Goal: Task Accomplishment & Management: Use online tool/utility

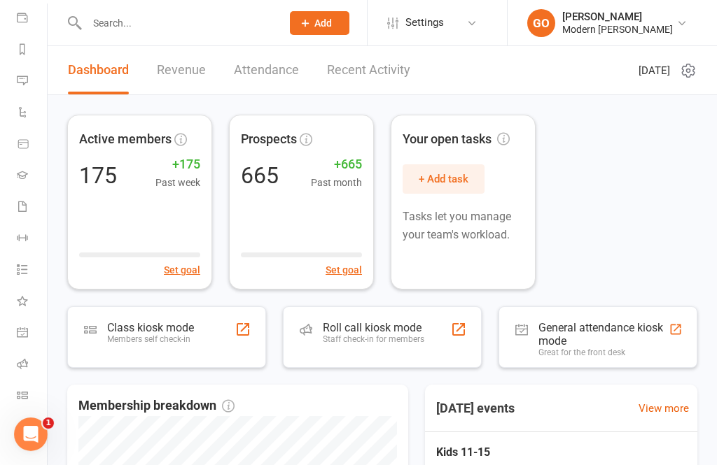
scroll to position [162, 0]
click at [24, 394] on icon at bounding box center [22, 395] width 11 height 11
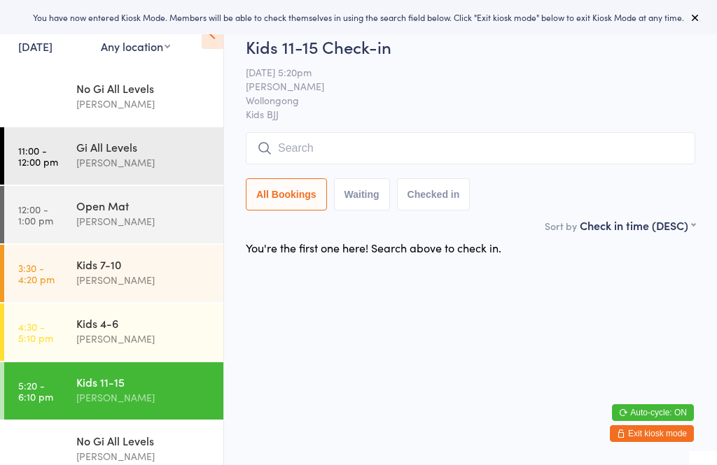
click at [115, 340] on div "[PERSON_NAME]" at bounding box center [143, 339] width 135 height 16
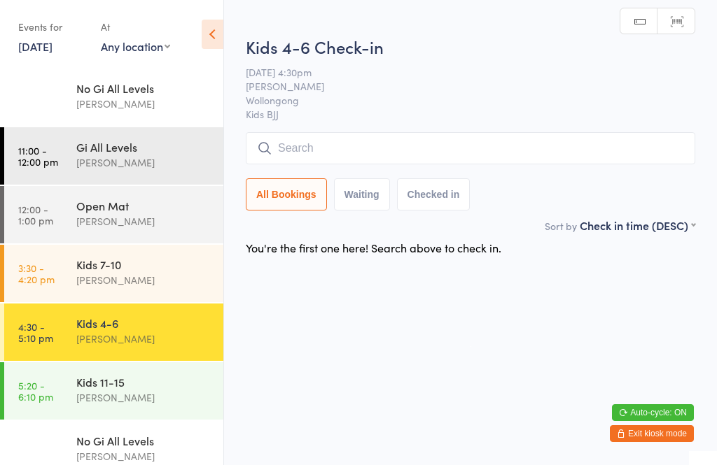
click at [395, 144] on input "search" at bounding box center [470, 148] width 449 height 32
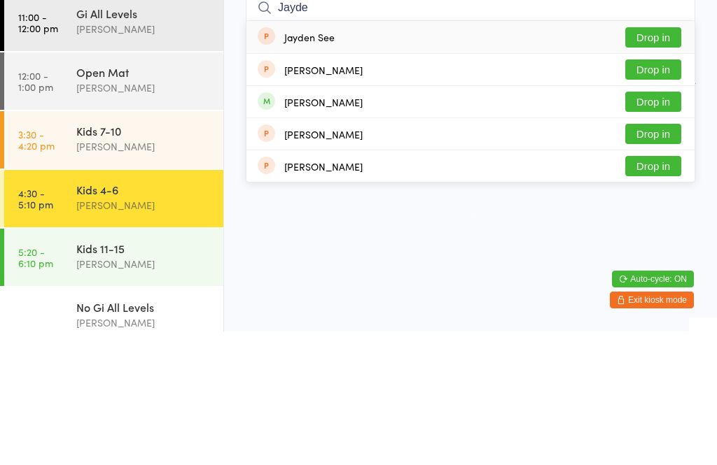
type input "Jayde"
click at [475, 220] on div "Jayden Tiang Drop in" at bounding box center [470, 235] width 448 height 31
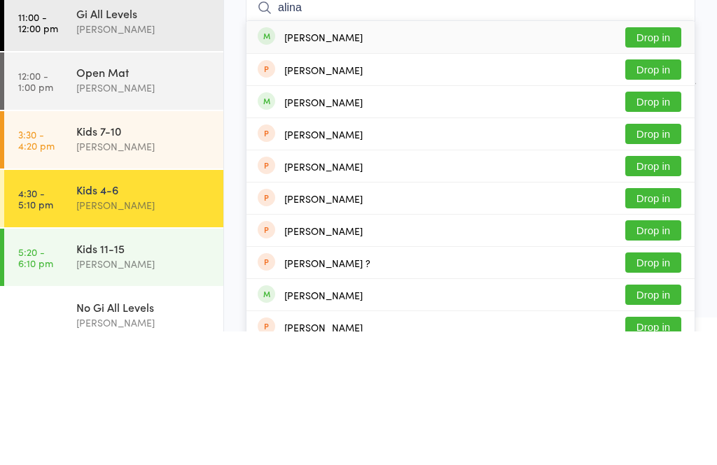
type input "alina"
click at [658, 161] on button "Drop in" at bounding box center [653, 171] width 56 height 20
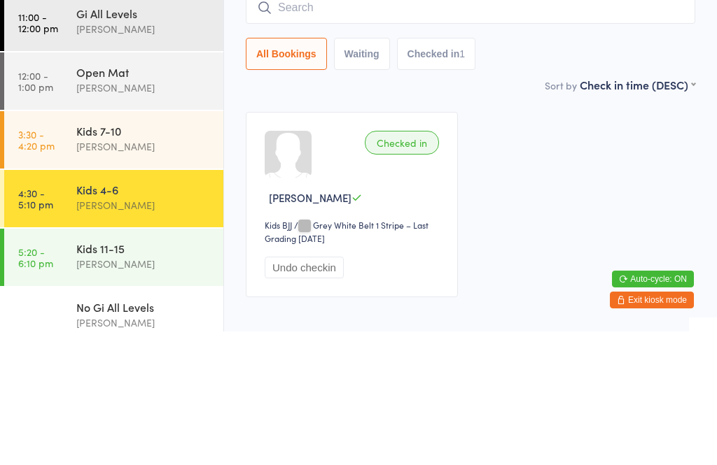
scroll to position [78, 0]
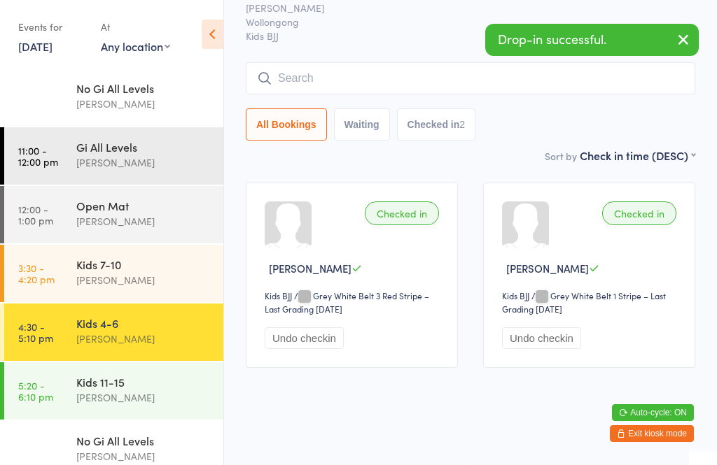
click at [397, 62] on input "search" at bounding box center [470, 78] width 449 height 32
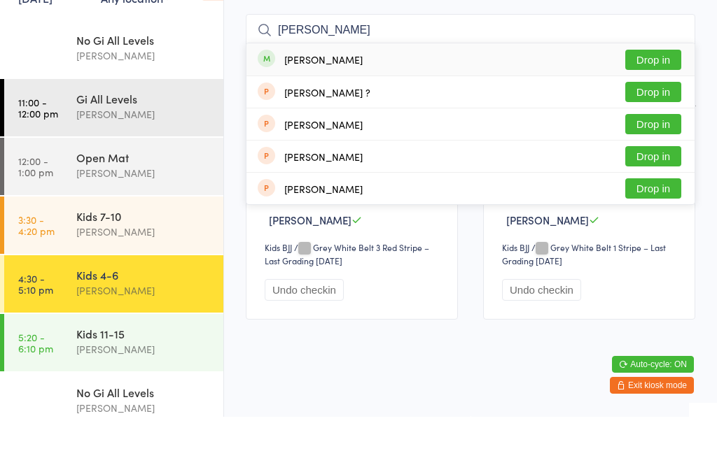
type input "Vinnie l"
click at [658, 98] on button "Drop in" at bounding box center [653, 108] width 56 height 20
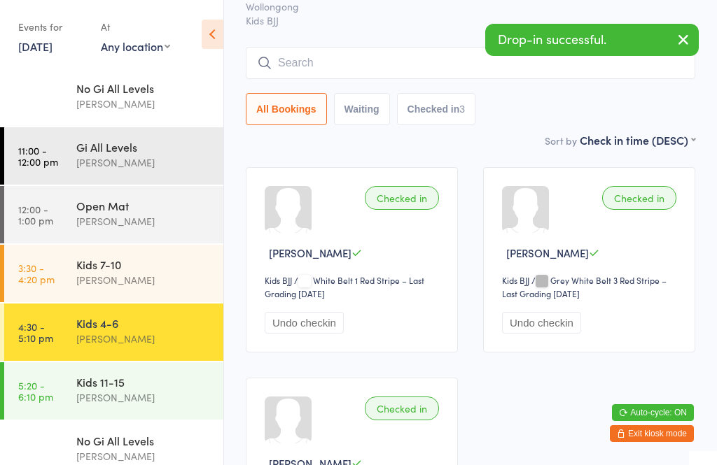
click at [370, 65] on input "search" at bounding box center [470, 63] width 449 height 32
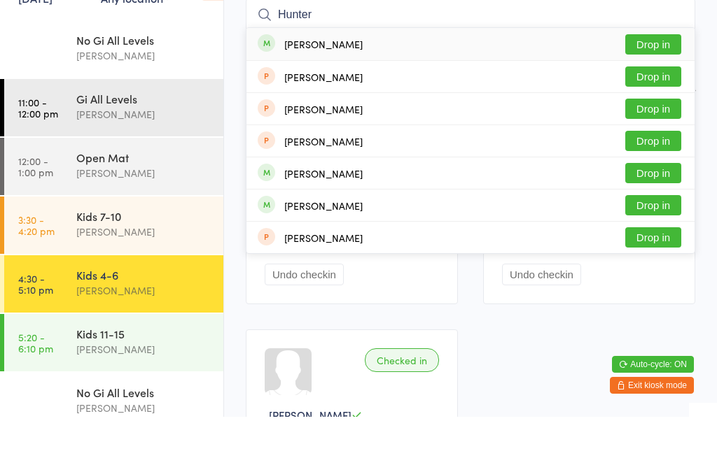
type input "Hunter"
click at [657, 211] on button "Drop in" at bounding box center [653, 221] width 56 height 20
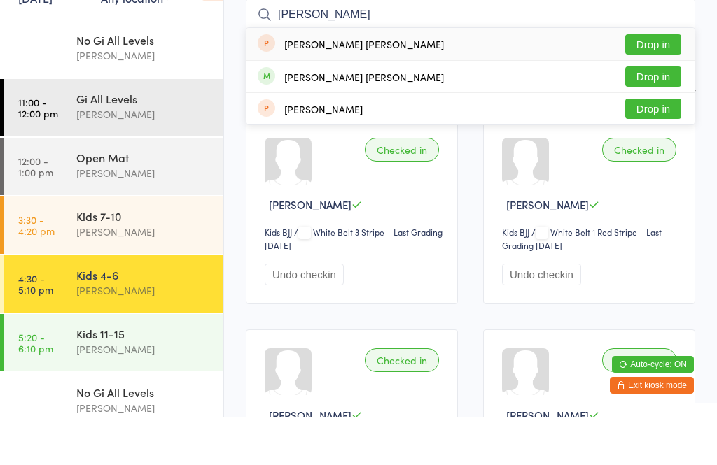
type input "flynn"
click at [663, 115] on button "Drop in" at bounding box center [653, 125] width 56 height 20
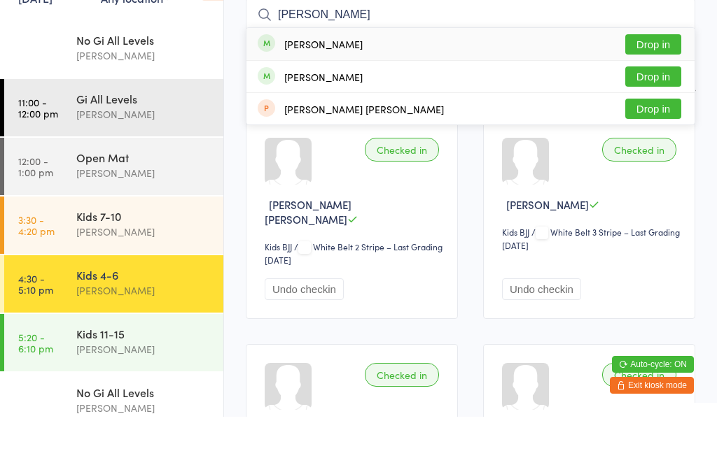
type input "zane"
click at [652, 83] on button "Drop in" at bounding box center [653, 93] width 56 height 20
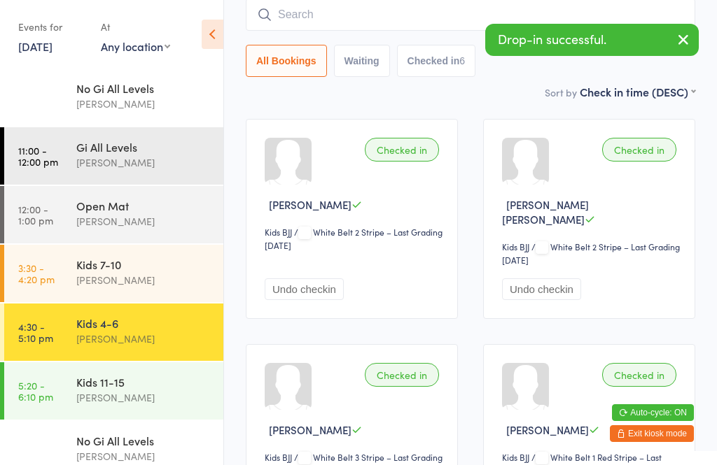
click at [417, 17] on input "search" at bounding box center [470, 15] width 449 height 32
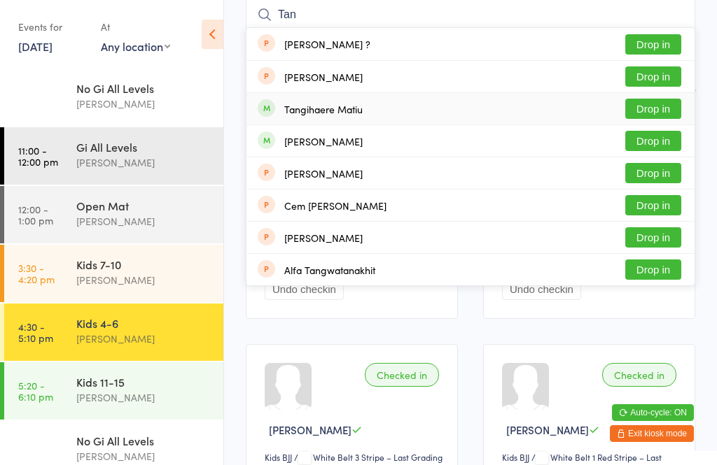
type input "Tan"
click at [649, 109] on button "Drop in" at bounding box center [653, 109] width 56 height 20
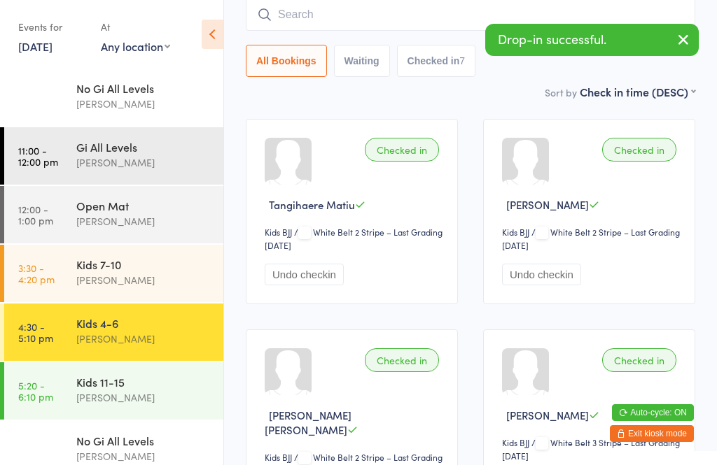
click at [386, 18] on input "search" at bounding box center [470, 15] width 449 height 32
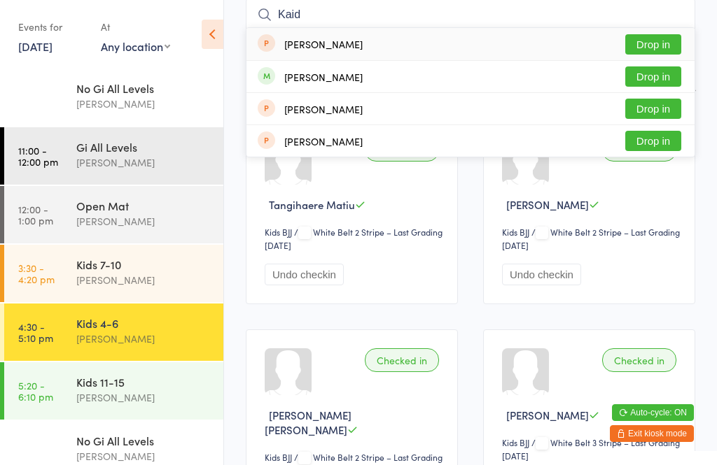
type input "Kaid"
click at [656, 83] on button "Drop in" at bounding box center [653, 76] width 56 height 20
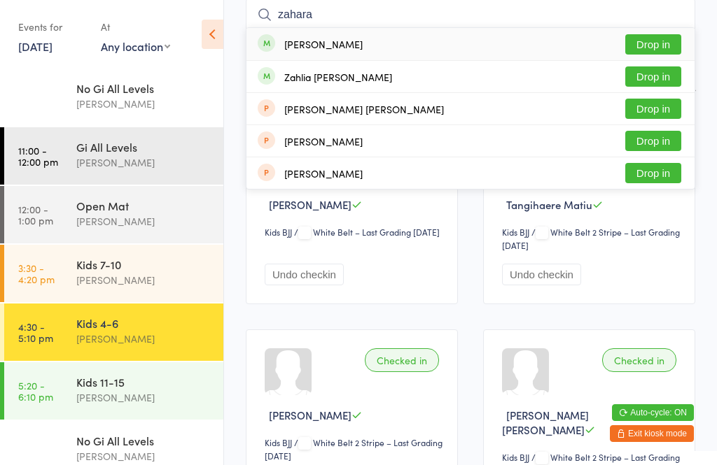
type input "zahara"
click at [651, 47] on button "Drop in" at bounding box center [653, 44] width 56 height 20
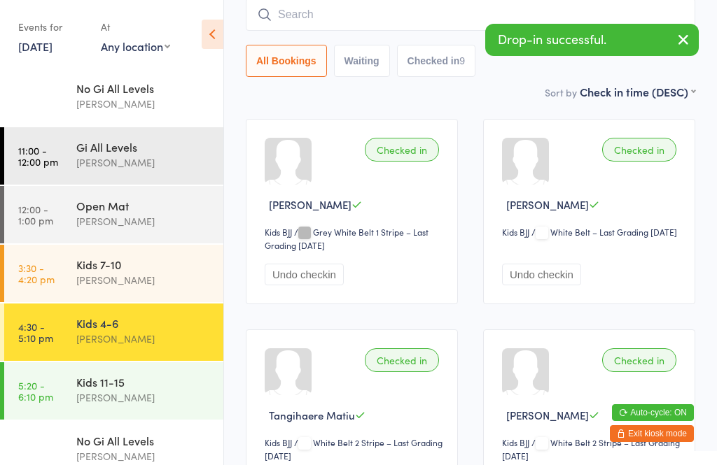
click at [381, 22] on input "search" at bounding box center [470, 15] width 449 height 32
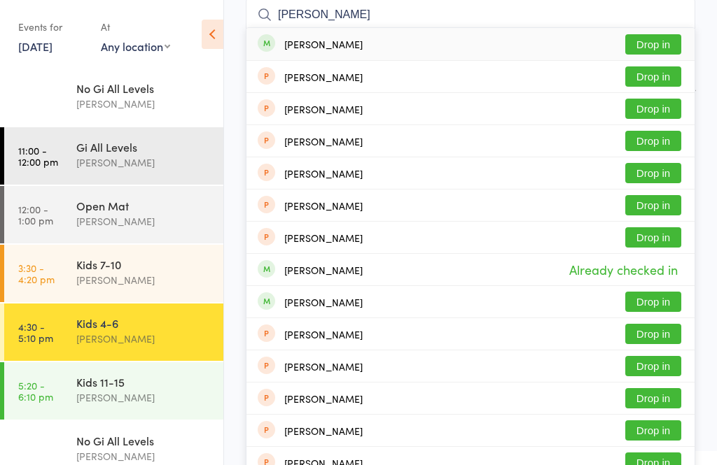
type input "Willa"
click at [658, 45] on button "Drop in" at bounding box center [653, 44] width 56 height 20
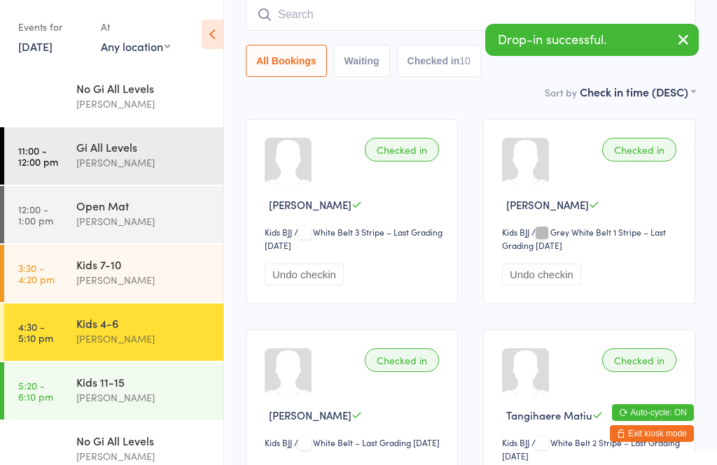
click at [432, 20] on input "search" at bounding box center [470, 15] width 449 height 32
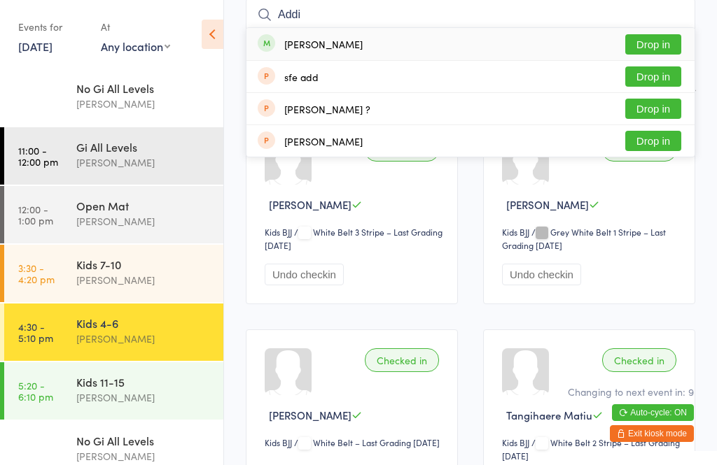
type input "Addi"
click at [644, 44] on button "Drop in" at bounding box center [653, 44] width 56 height 20
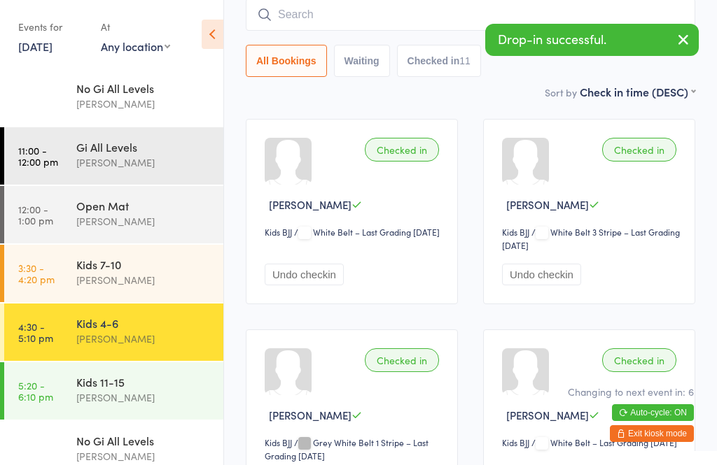
click at [421, 27] on input "search" at bounding box center [470, 15] width 449 height 32
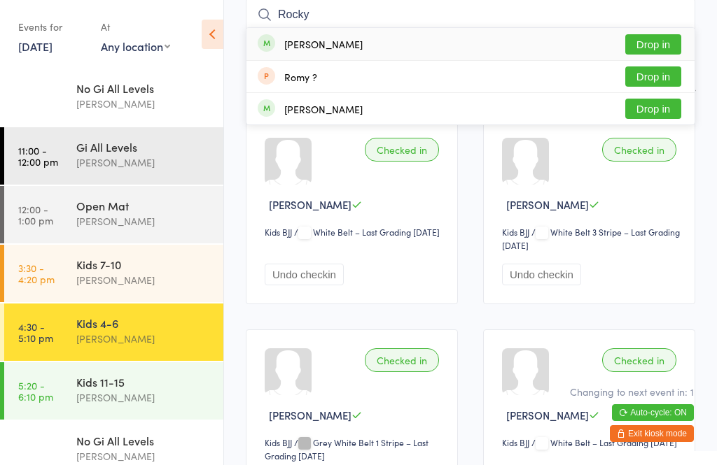
type input "Rocky"
click at [662, 45] on button "Drop in" at bounding box center [653, 44] width 56 height 20
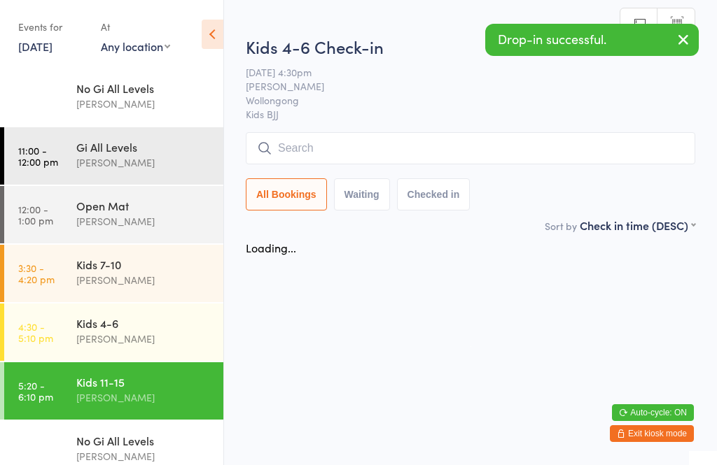
click at [393, 32] on html "You have now entered Kiosk Mode. Members will be able to check themselves in us…" at bounding box center [358, 232] width 717 height 465
click at [168, 327] on div "Kids 4-6" at bounding box center [143, 323] width 135 height 15
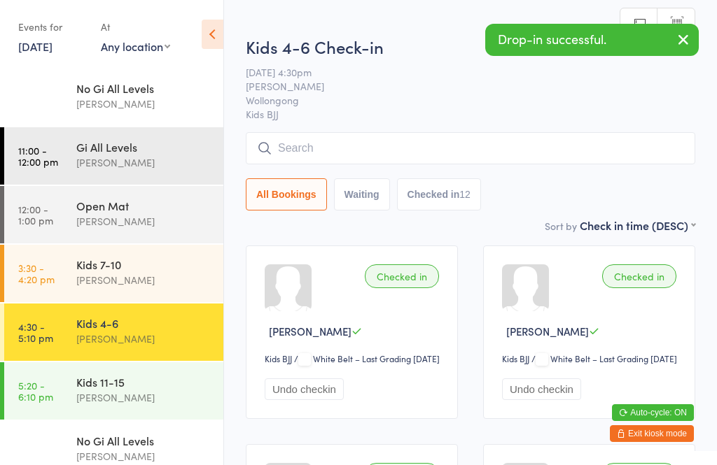
click at [362, 144] on input "search" at bounding box center [470, 148] width 449 height 32
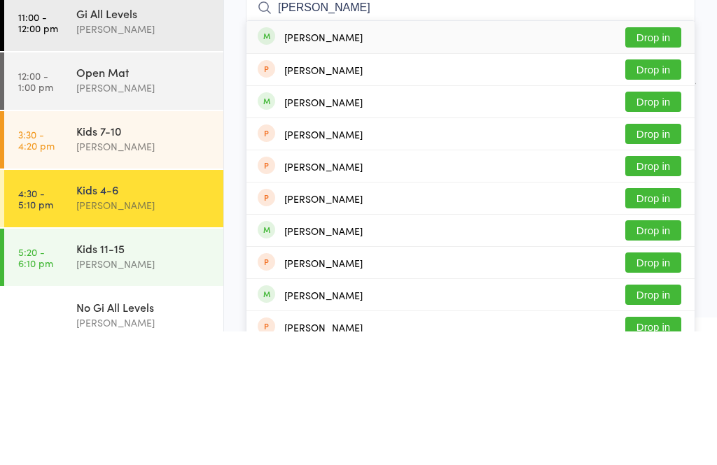
type input "Lenn"
click at [657, 161] on button "Drop in" at bounding box center [653, 171] width 56 height 20
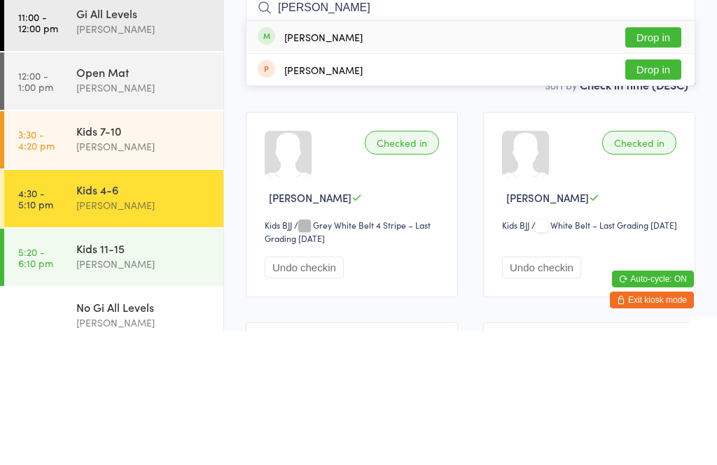
type input "avery"
click at [669, 161] on button "Drop in" at bounding box center [653, 171] width 56 height 20
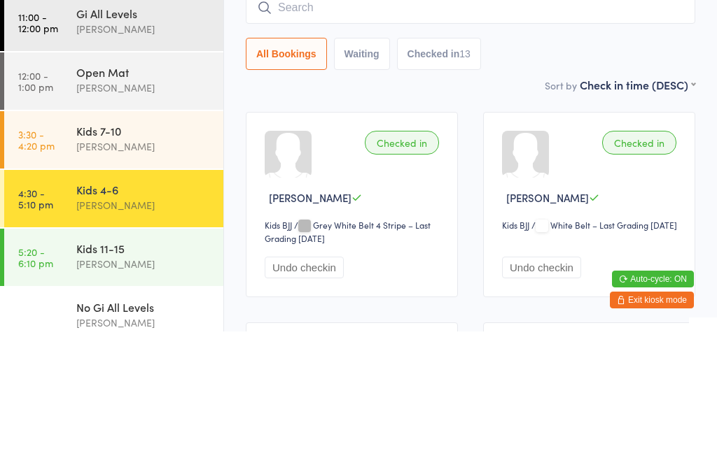
scroll to position [134, 0]
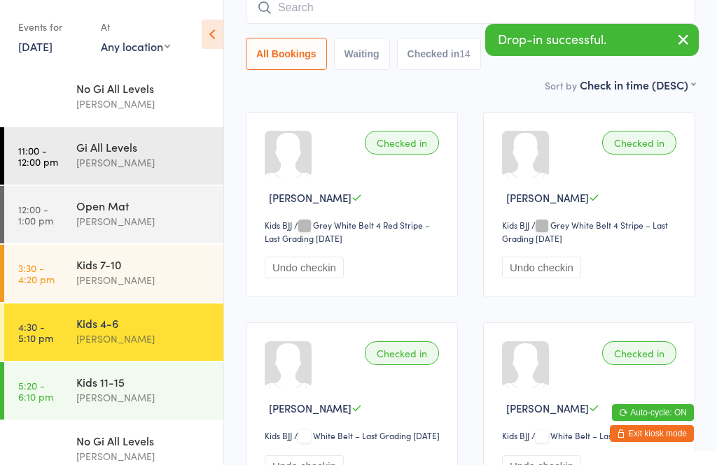
click at [408, 17] on input "search" at bounding box center [470, 8] width 449 height 32
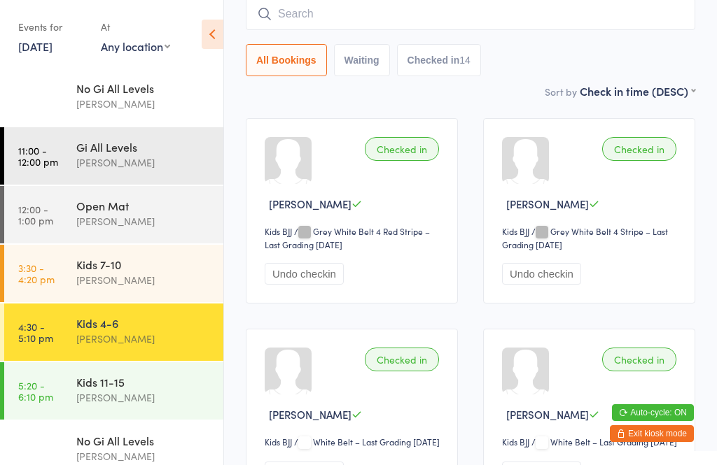
scroll to position [127, 0]
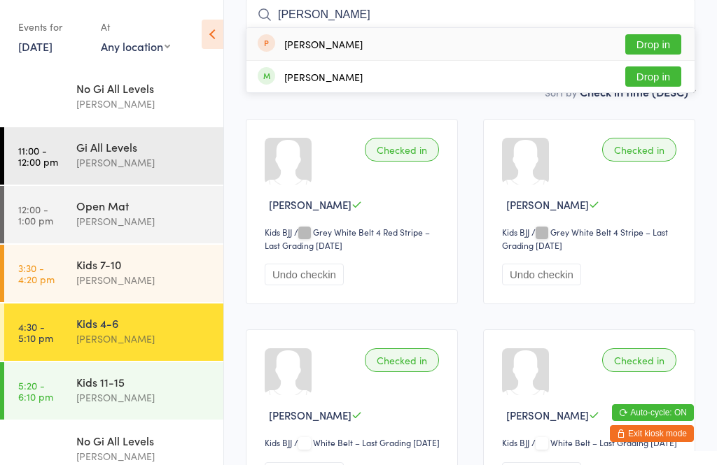
type input "Cyr"
click at [656, 83] on button "Drop in" at bounding box center [653, 76] width 56 height 20
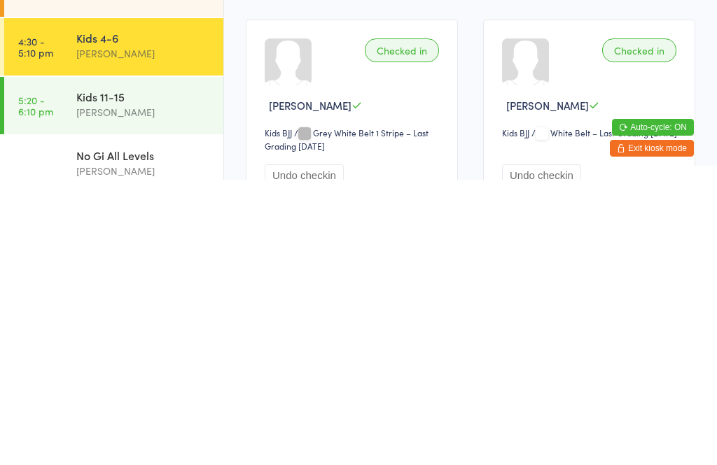
click at [651, 425] on button "Exit kiosk mode" at bounding box center [651, 433] width 84 height 17
